Goal: Find specific page/section: Find specific page/section

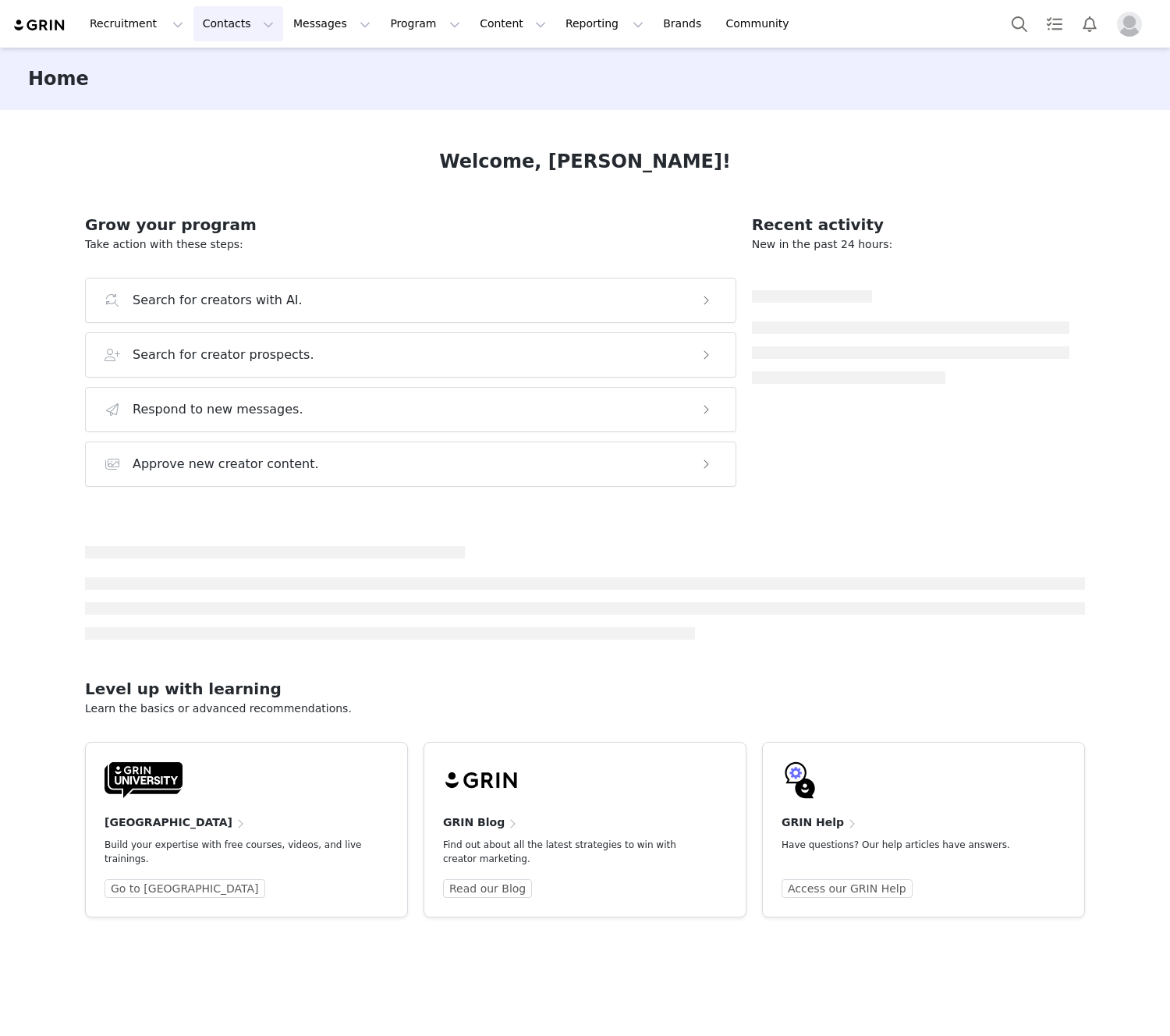
click at [211, 22] on button "Contacts Contacts" at bounding box center [238, 24] width 90 height 35
click at [261, 69] on div "Creators" at bounding box center [245, 69] width 105 height 17
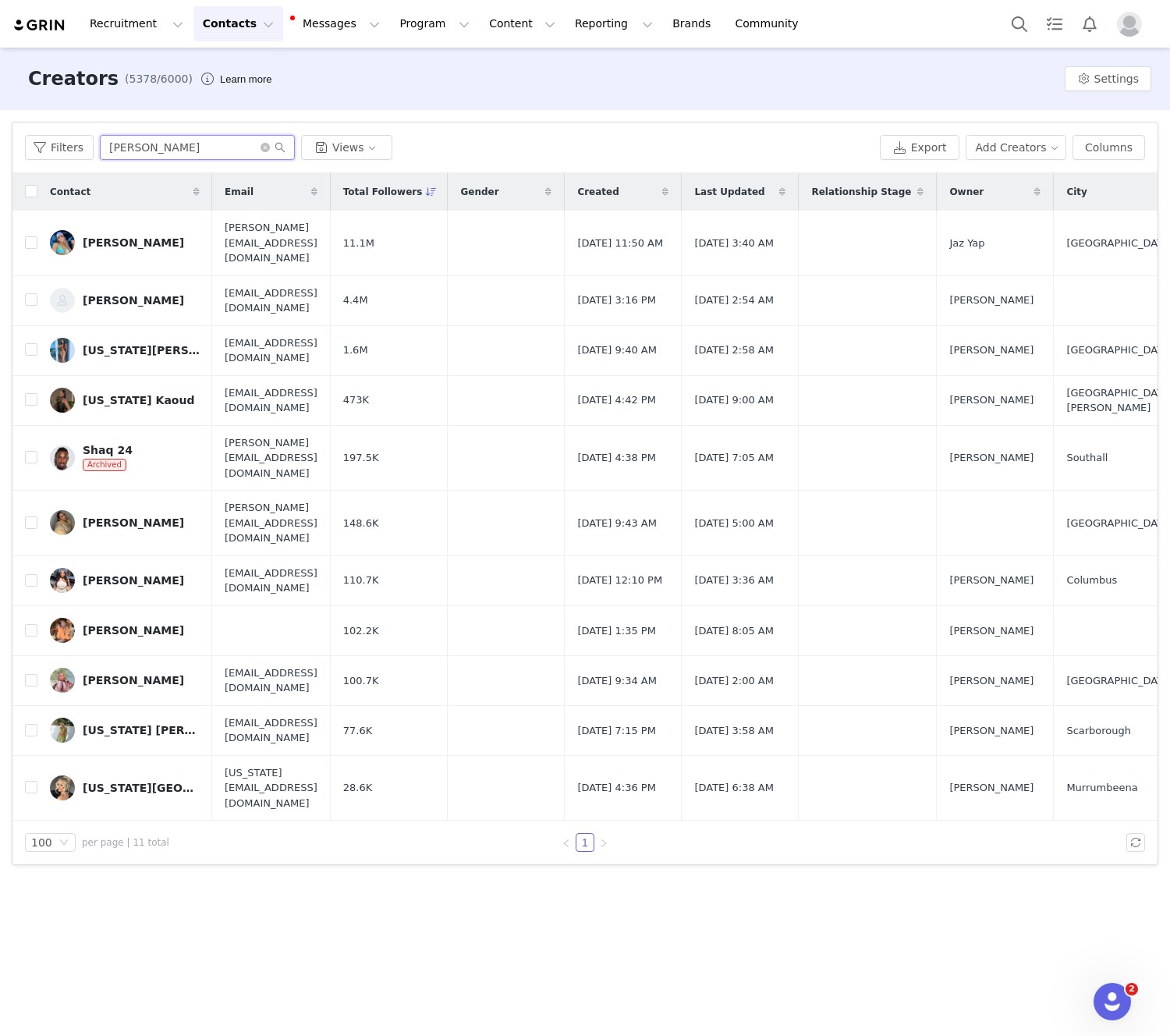
click at [162, 142] on input "[PERSON_NAME]" at bounding box center [197, 147] width 195 height 25
drag, startPoint x: 155, startPoint y: 148, endPoint x: 82, endPoint y: 146, distance: 73.0
click at [78, 149] on div "Filters [PERSON_NAME] Views" at bounding box center [449, 147] width 848 height 25
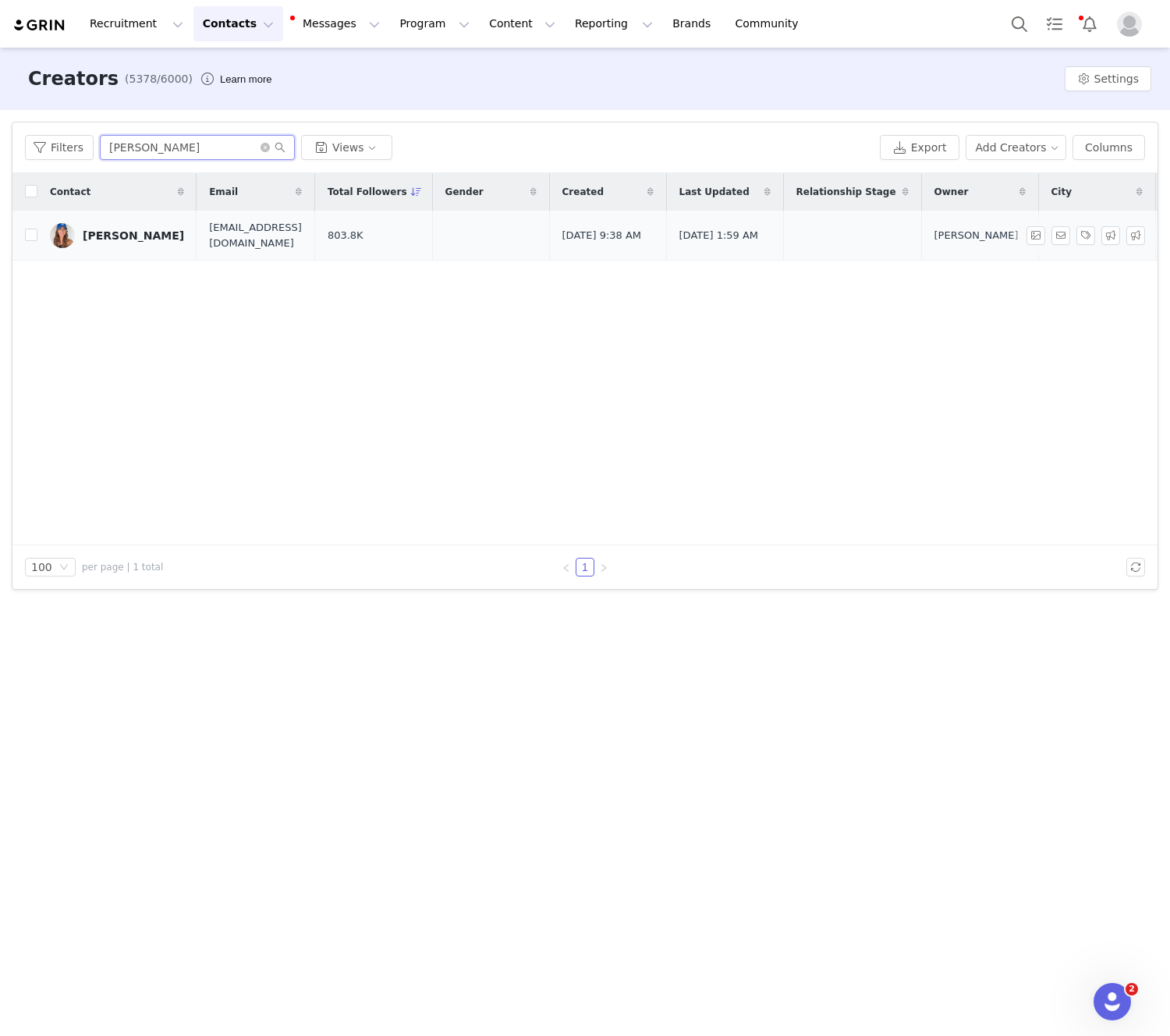
type input "[PERSON_NAME]"
click at [122, 236] on div "[PERSON_NAME]" at bounding box center [134, 235] width 101 height 12
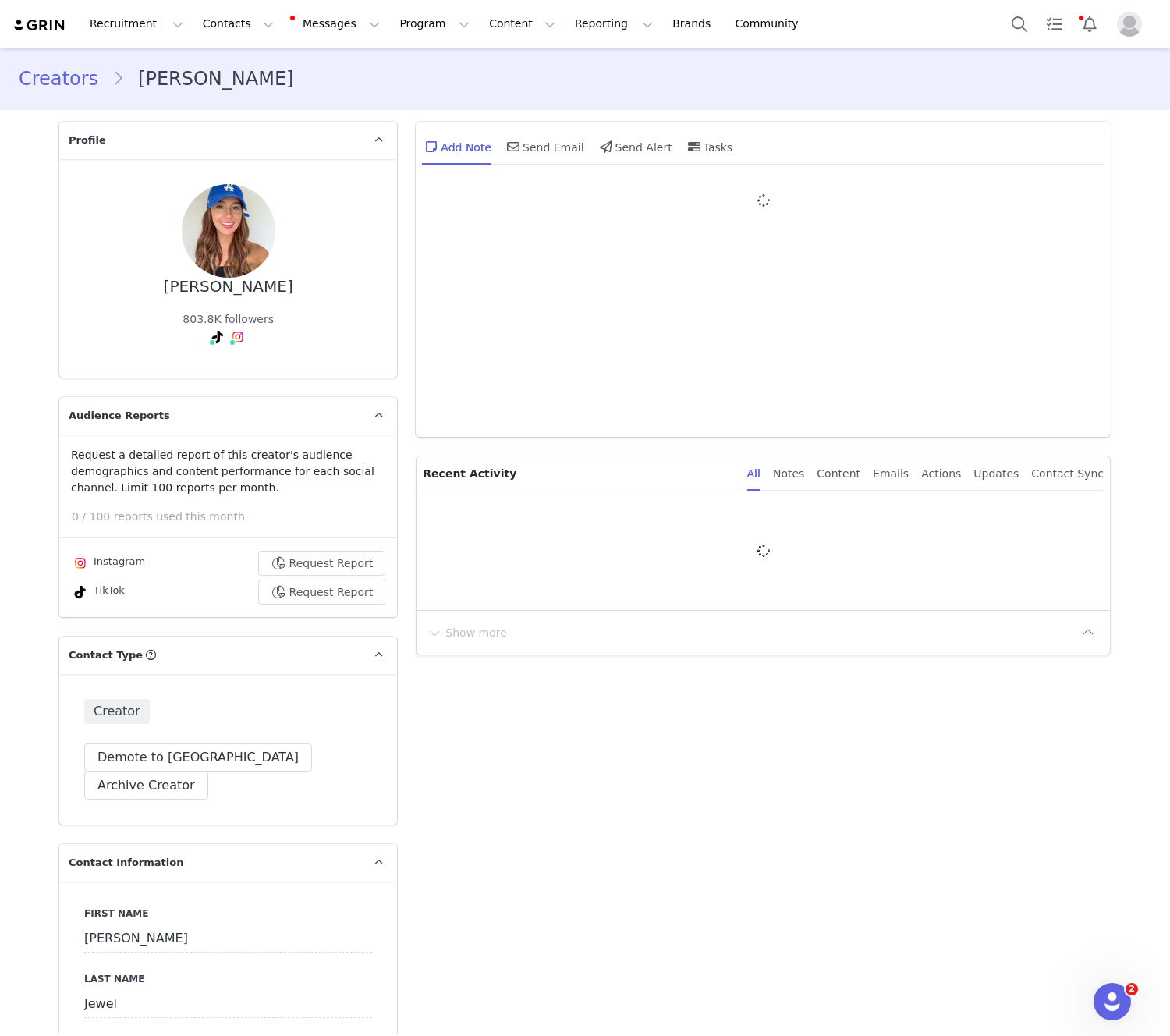
type input "+1 ([GEOGRAPHIC_DATA])"
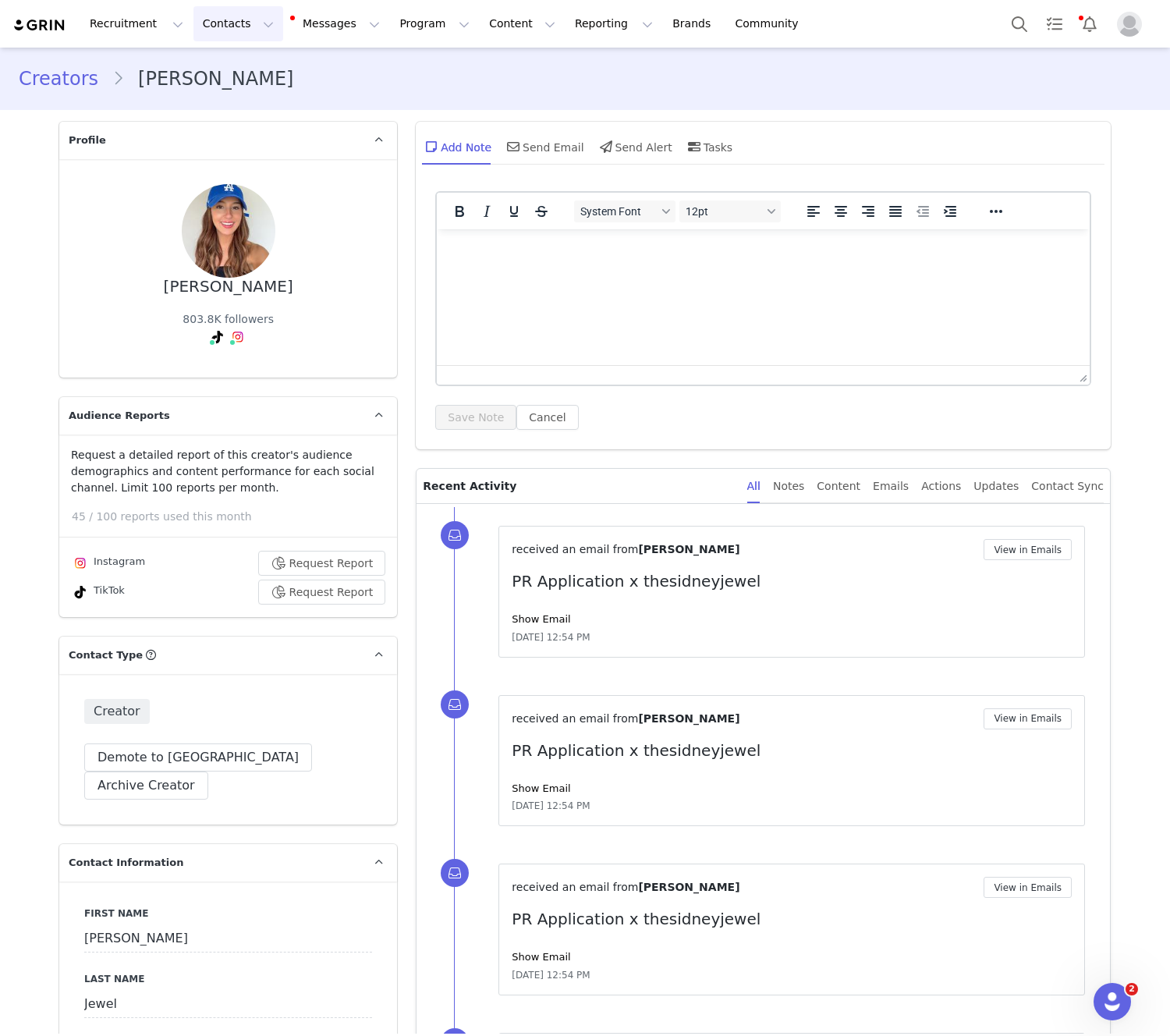
click at [225, 26] on button "Contacts Contacts" at bounding box center [238, 24] width 90 height 35
click at [221, 71] on p "Creators" at bounding box center [218, 69] width 47 height 17
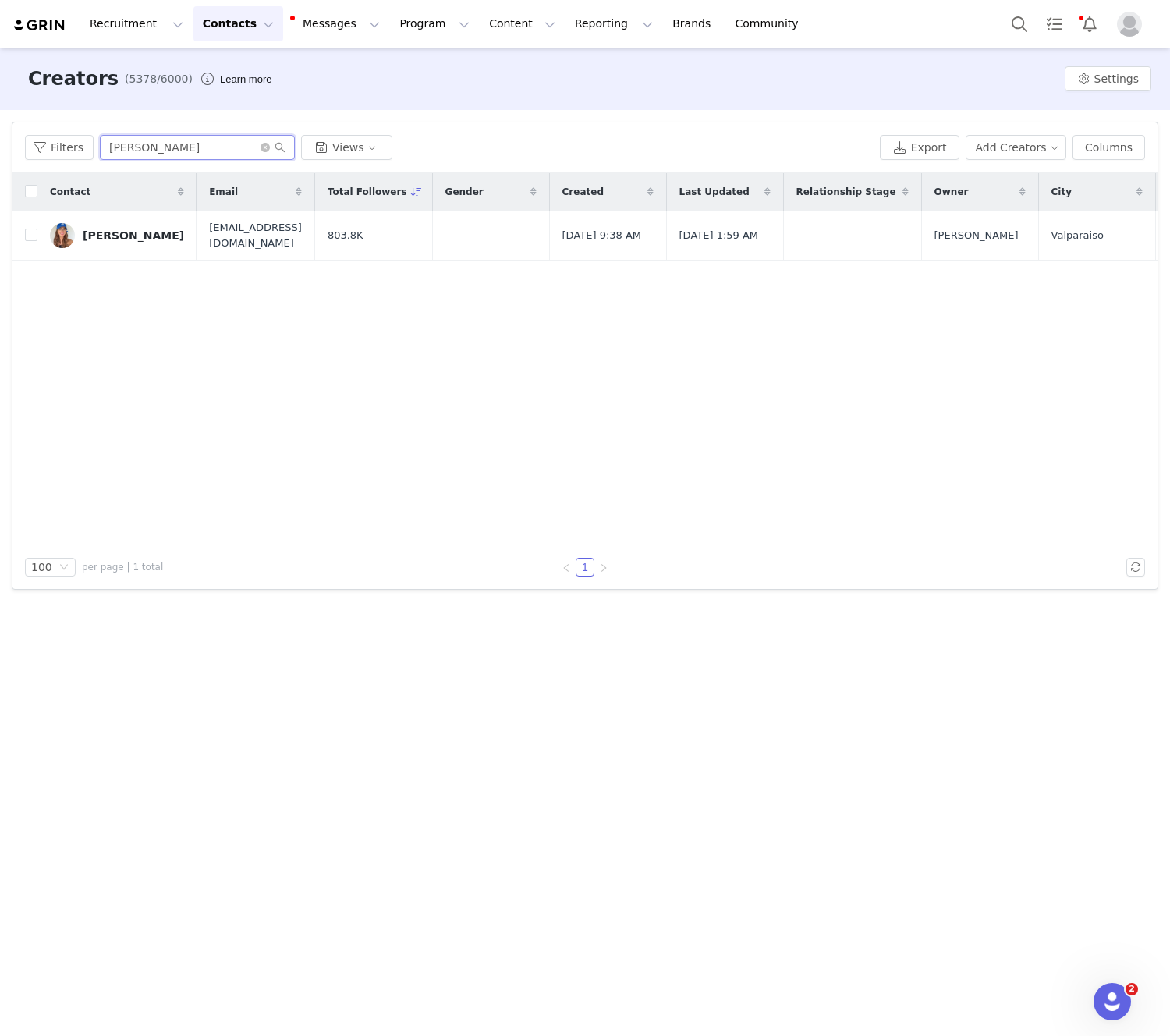
click at [161, 156] on input "[PERSON_NAME]" at bounding box center [197, 147] width 195 height 25
paste input "SHAHEDTIKTOK"
type input "SHAHEDTIKTOK"
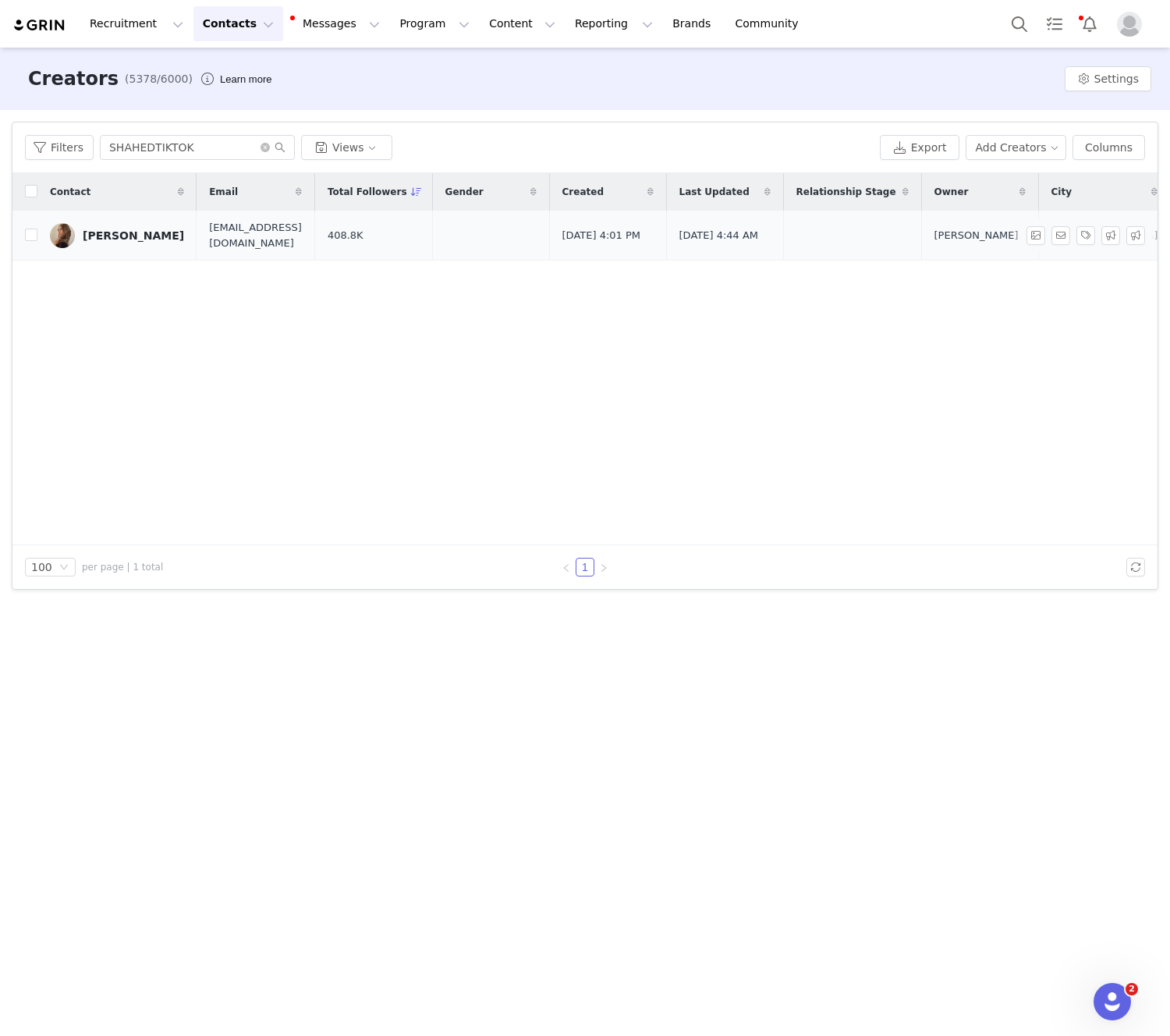
click at [130, 235] on div "[PERSON_NAME]" at bounding box center [134, 235] width 101 height 12
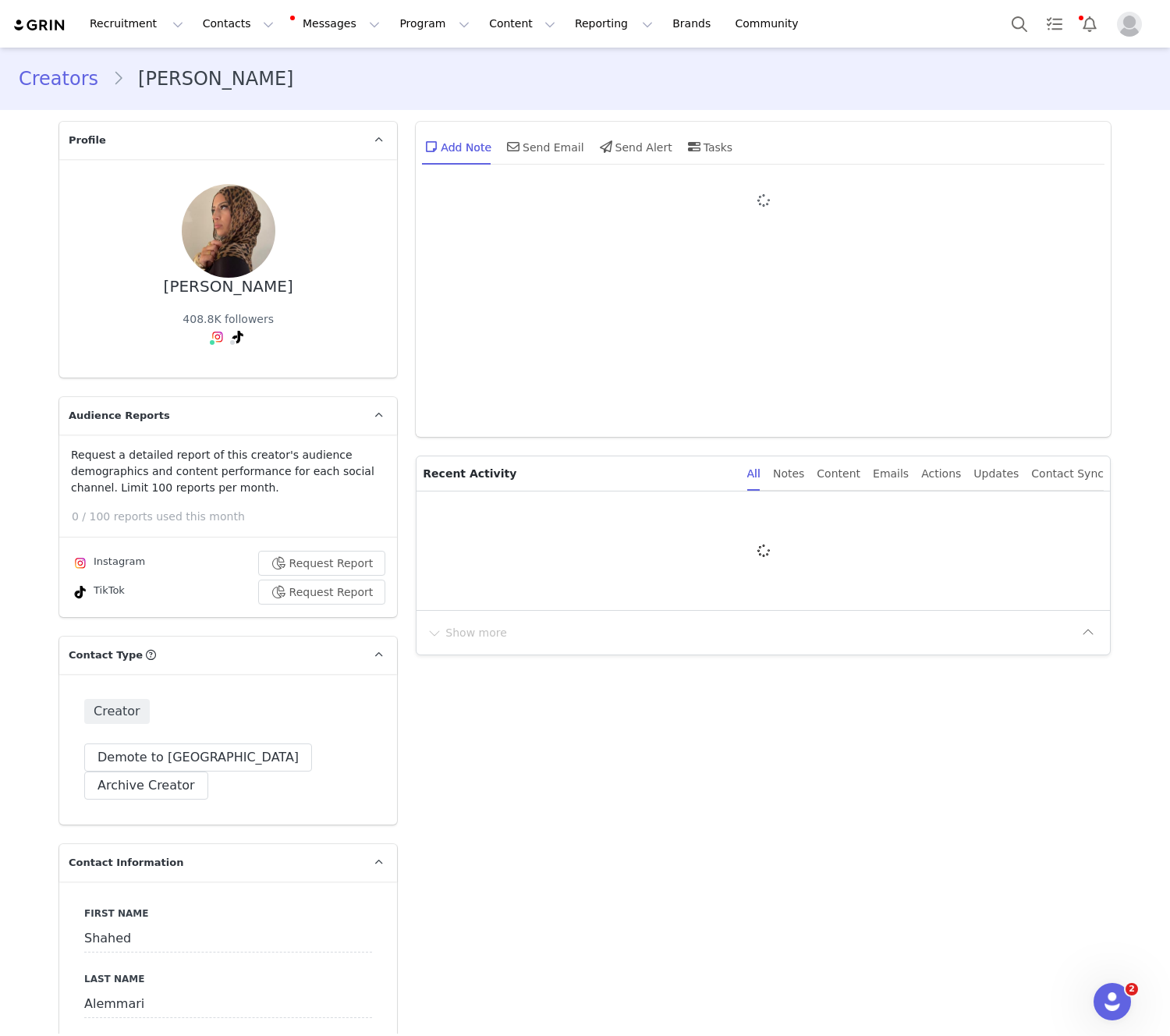
type input "+1 ([GEOGRAPHIC_DATA])"
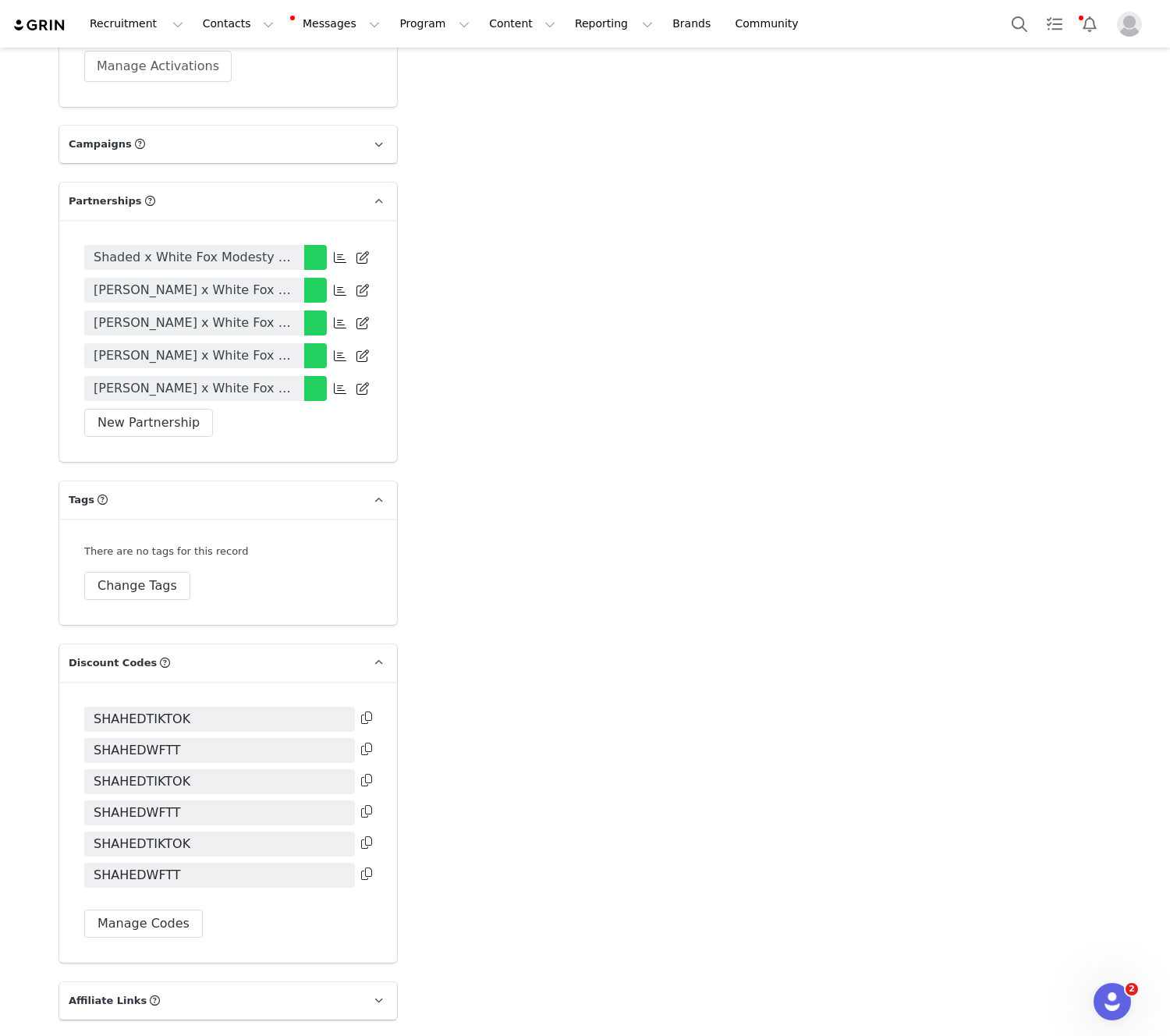
scroll to position [3241, 0]
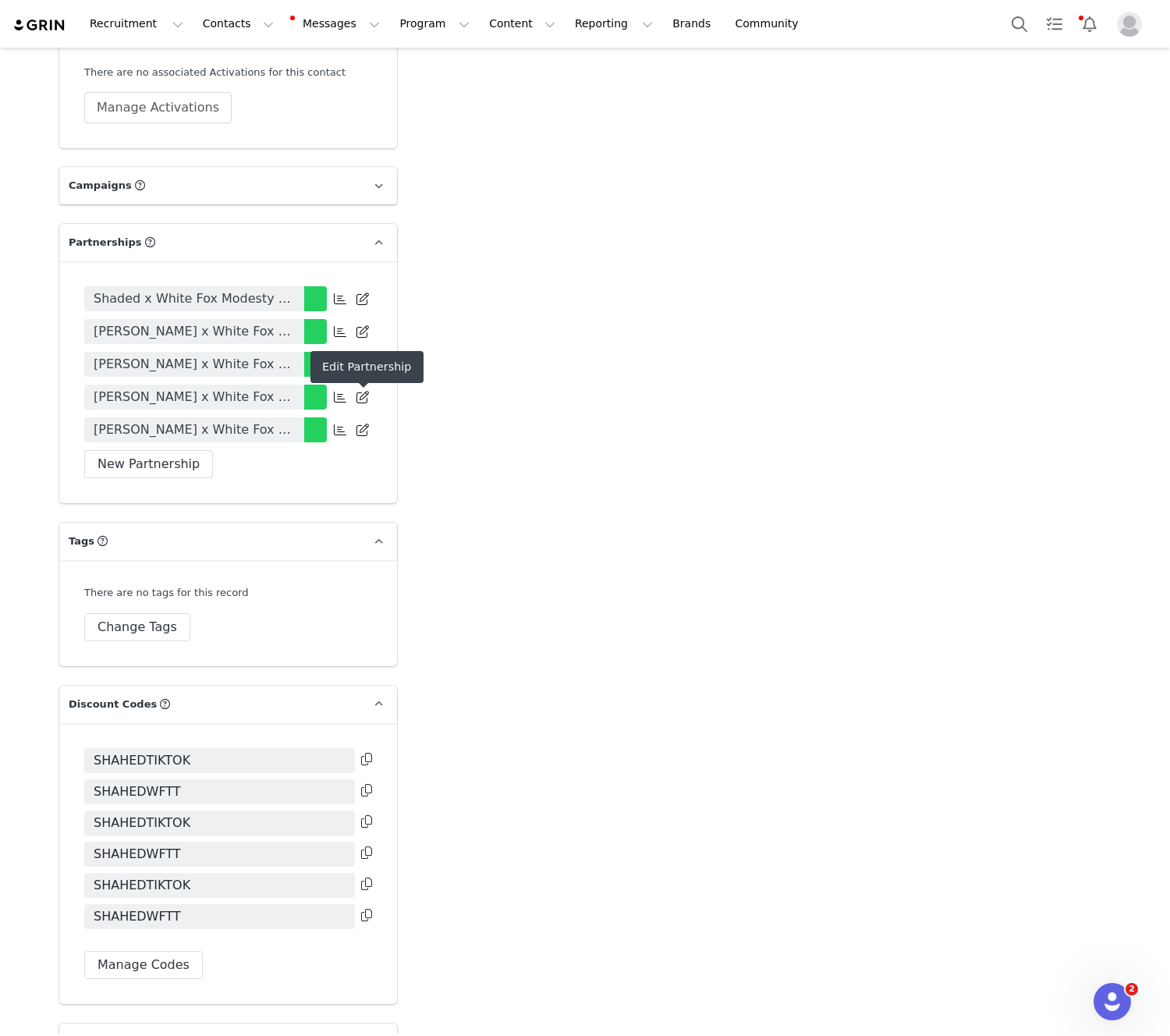
click at [246, 420] on span "[PERSON_NAME] x White Fox August Sale 2025" at bounding box center [194, 429] width 201 height 18
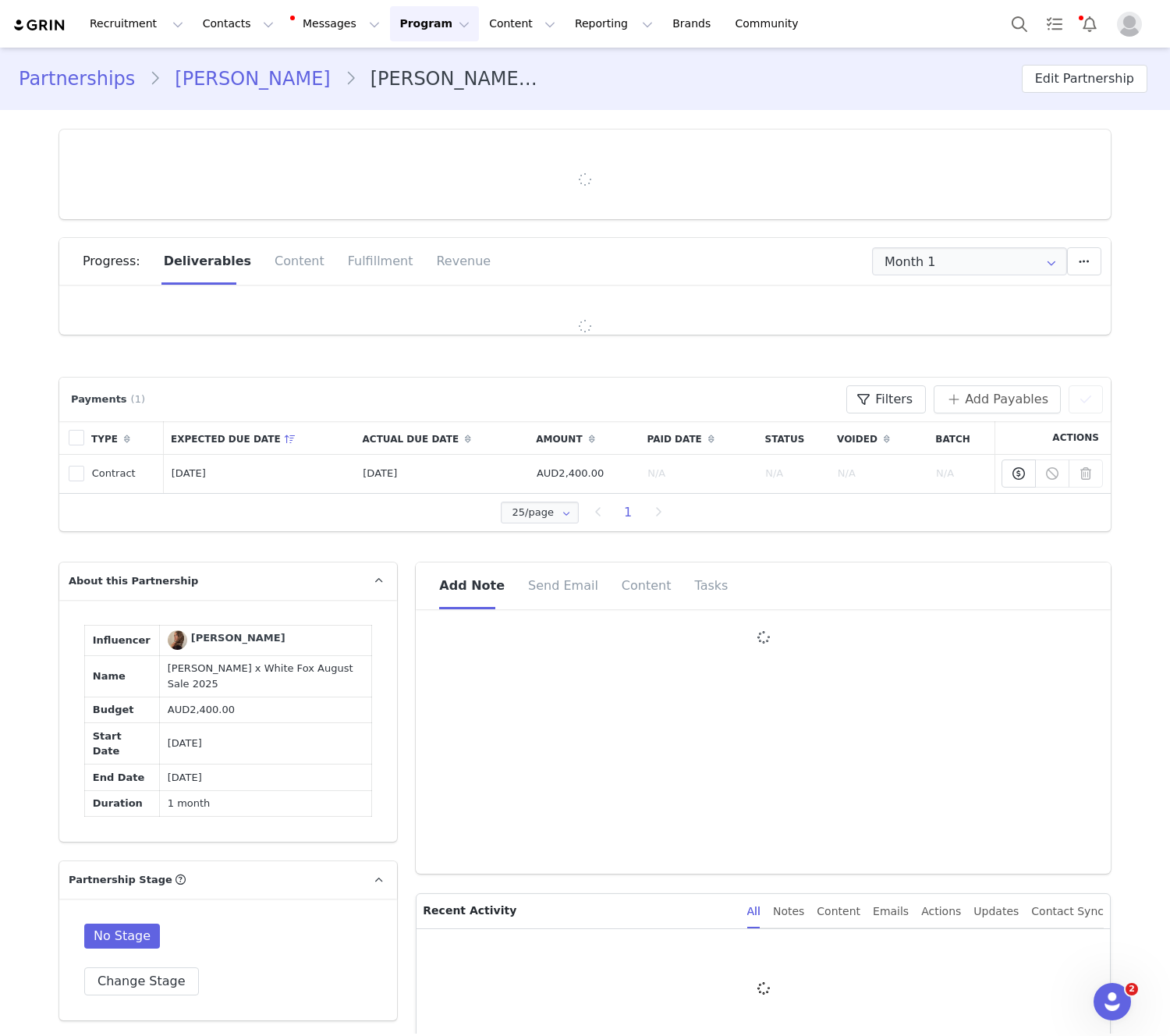
type input "+1 ([GEOGRAPHIC_DATA])"
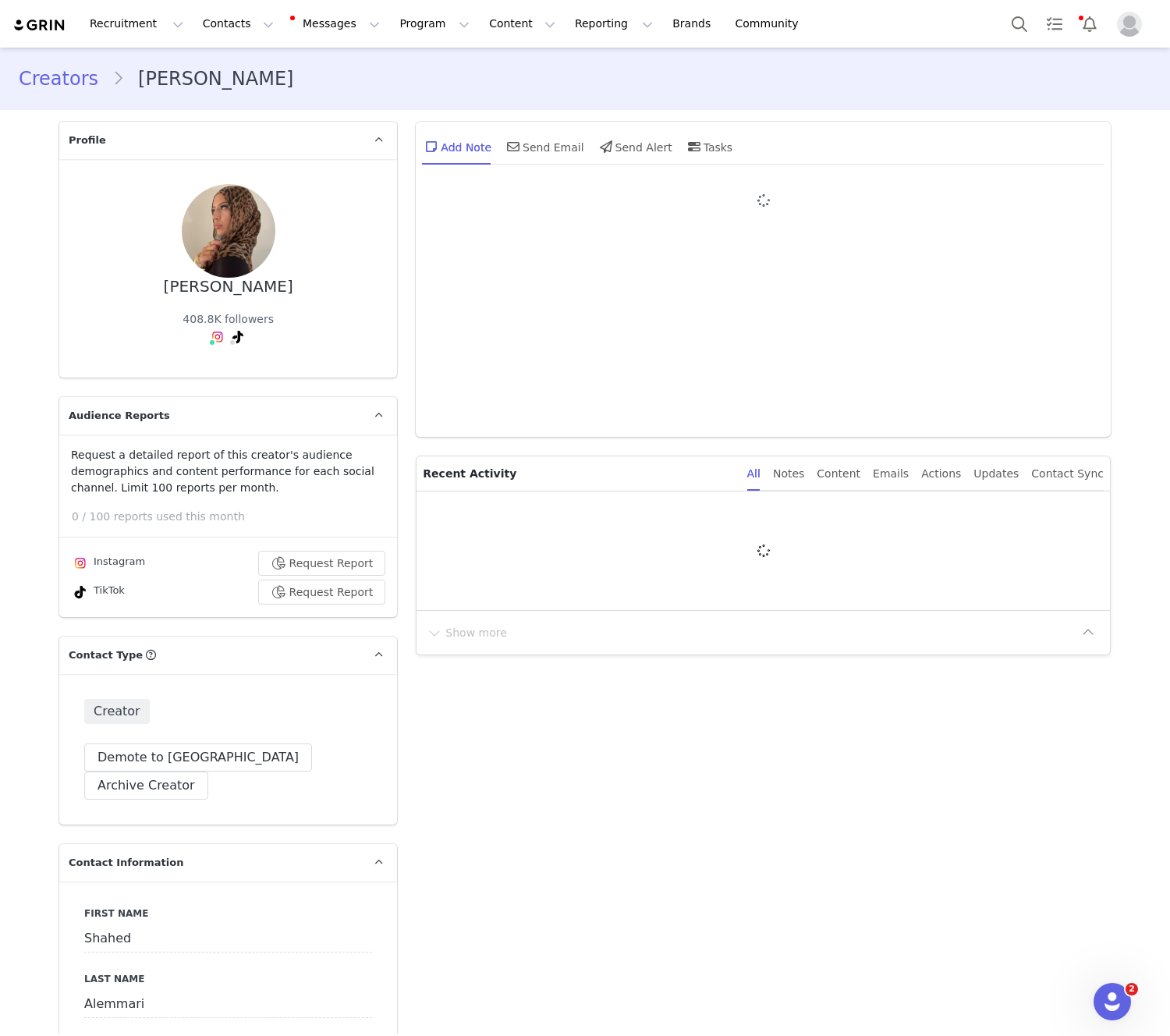
type input "+1 ([GEOGRAPHIC_DATA])"
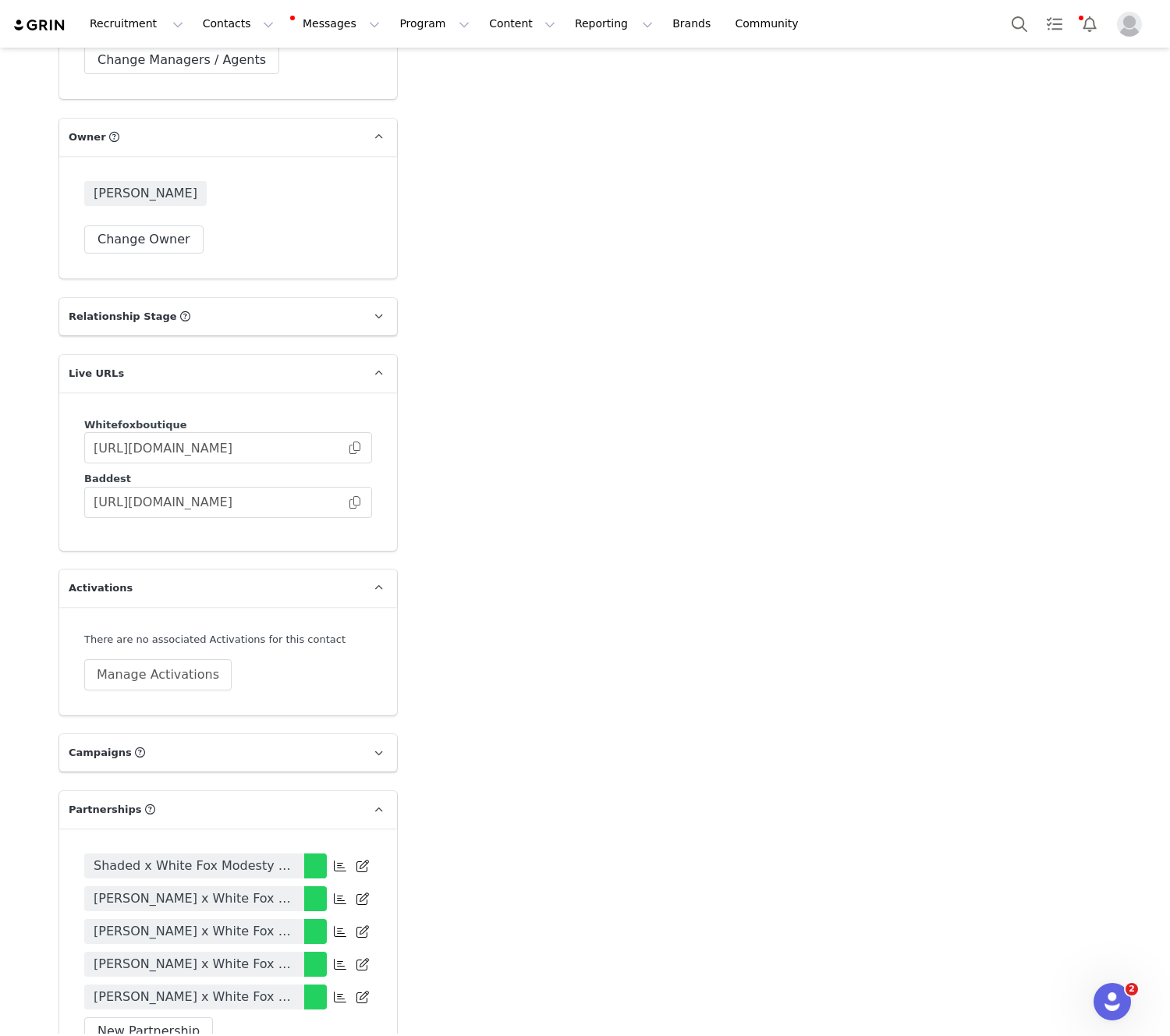
scroll to position [3348, 0]
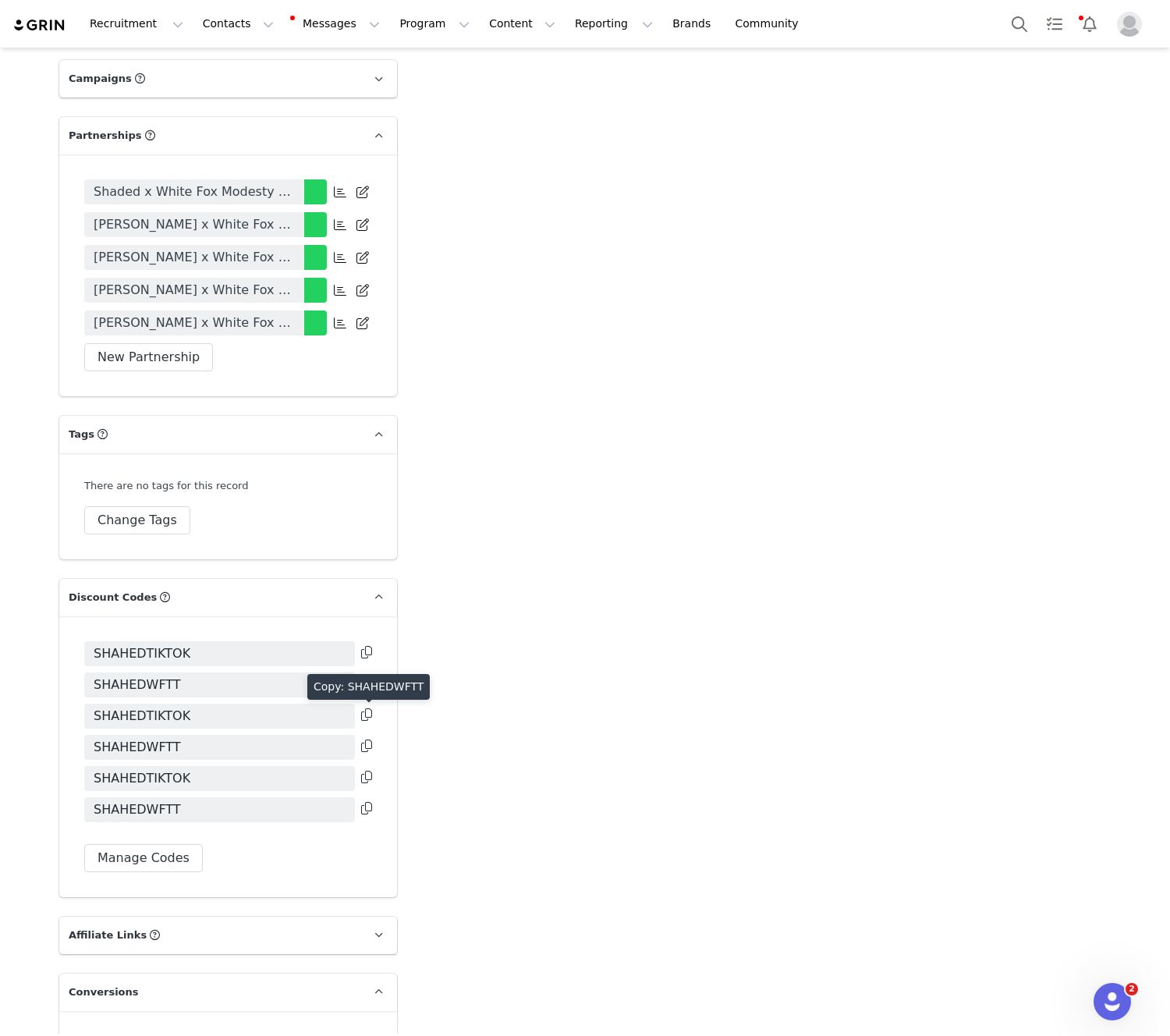
click at [364, 739] on icon at bounding box center [366, 745] width 10 height 12
